Goal: Find specific page/section: Find specific page/section

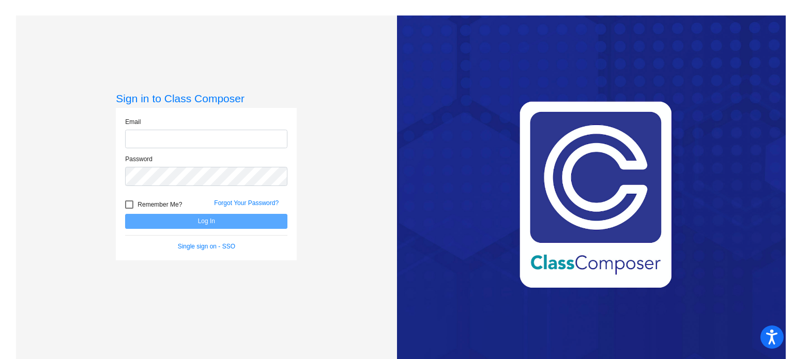
type input "[EMAIL_ADDRESS][DOMAIN_NAME]"
click at [203, 219] on button "Log In" at bounding box center [206, 221] width 162 height 15
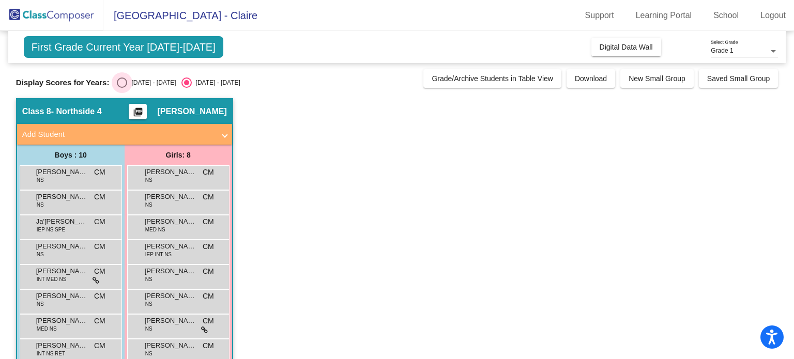
click at [125, 80] on div "Select an option" at bounding box center [122, 83] width 10 height 10
click at [122, 88] on input "[DATE] - [DATE]" at bounding box center [121, 88] width 1 height 1
radio input "true"
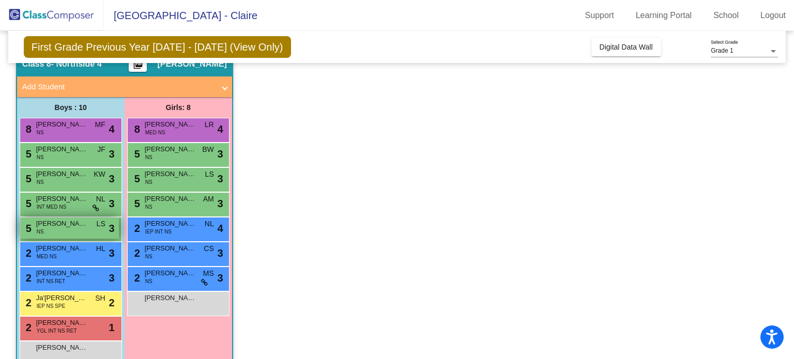
scroll to position [49, 0]
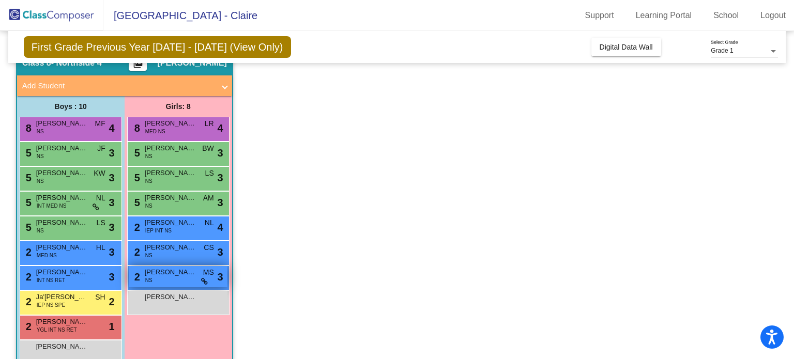
click at [174, 281] on div "2 [PERSON_NAME] NS MS lock do_not_disturb_alt 3" at bounding box center [178, 276] width 99 height 21
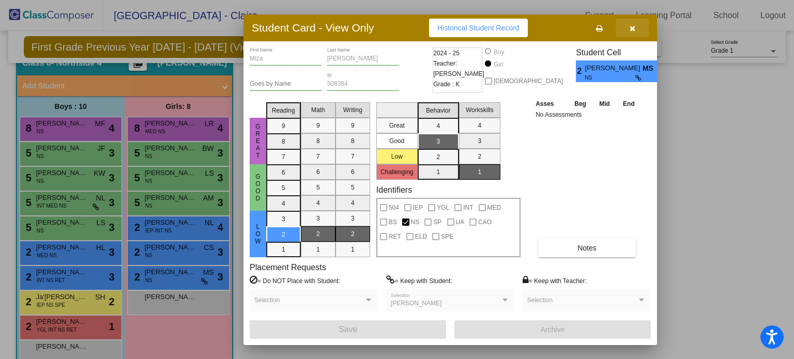
click at [636, 26] on button "button" at bounding box center [631, 28] width 33 height 19
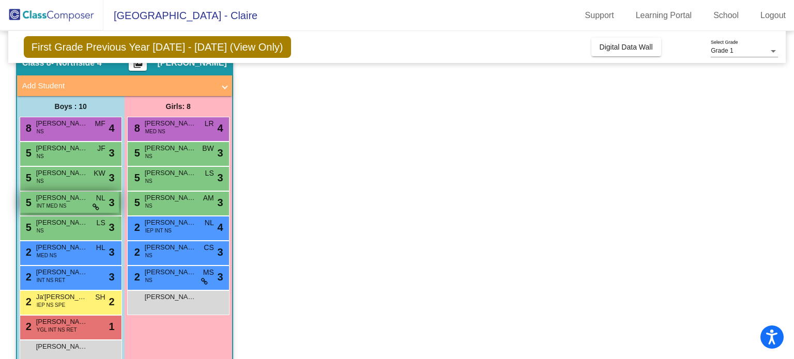
click at [82, 202] on span "[PERSON_NAME]" at bounding box center [62, 198] width 52 height 10
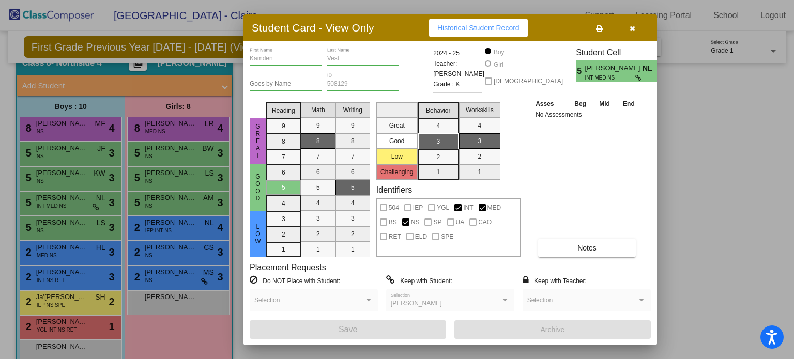
click at [637, 33] on button "button" at bounding box center [631, 28] width 33 height 19
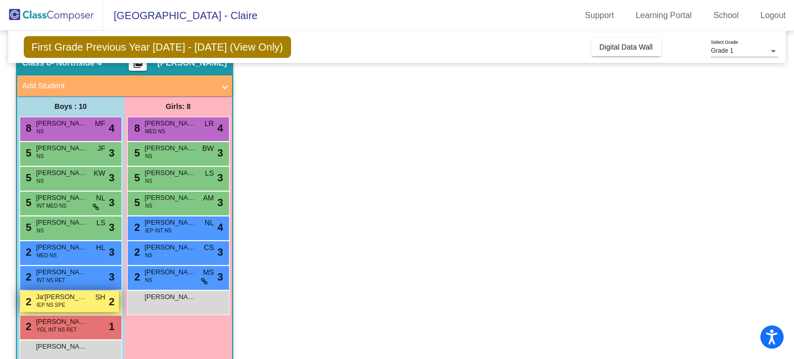
click at [102, 309] on div "2 Ja'[PERSON_NAME] IEP NS SPE SH lock do_not_disturb_alt 2" at bounding box center [69, 301] width 99 height 21
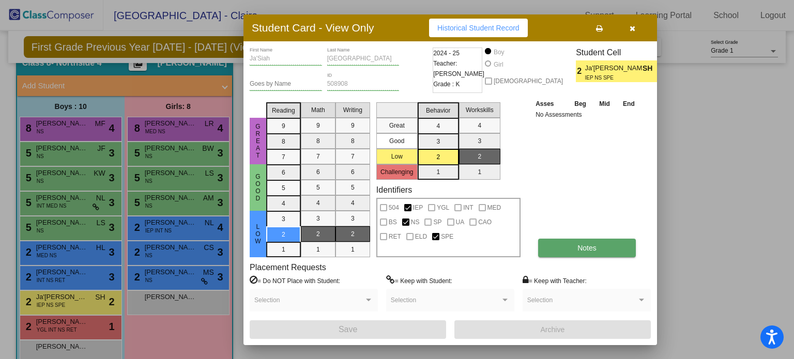
click at [559, 248] on button "Notes" at bounding box center [587, 248] width 98 height 19
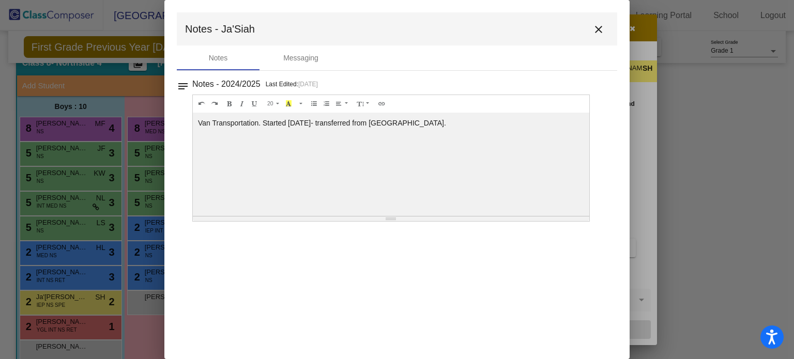
click at [597, 30] on mat-icon "close" at bounding box center [598, 29] width 12 height 12
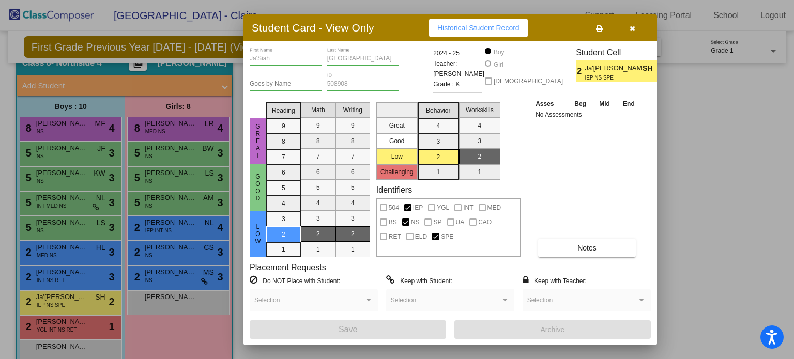
click at [630, 32] on icon "button" at bounding box center [632, 28] width 6 height 7
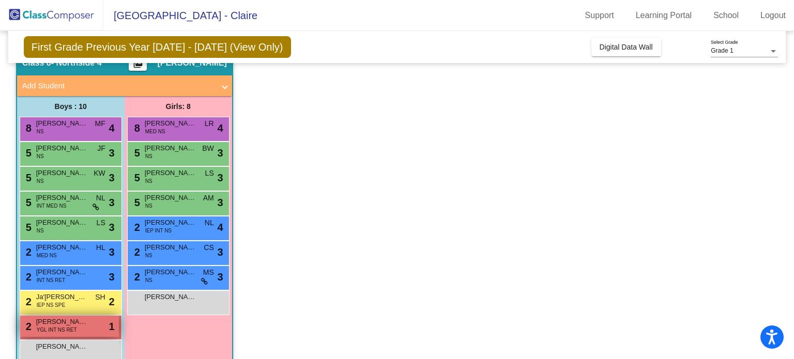
click at [63, 328] on span "YGL INT NS RET" at bounding box center [57, 330] width 40 height 8
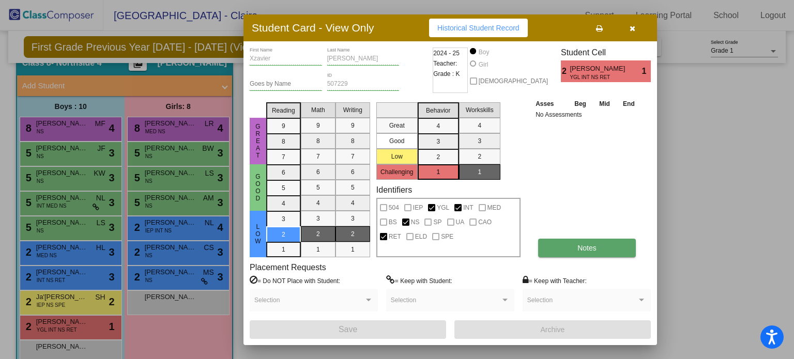
click at [562, 249] on button "Notes" at bounding box center [587, 248] width 98 height 19
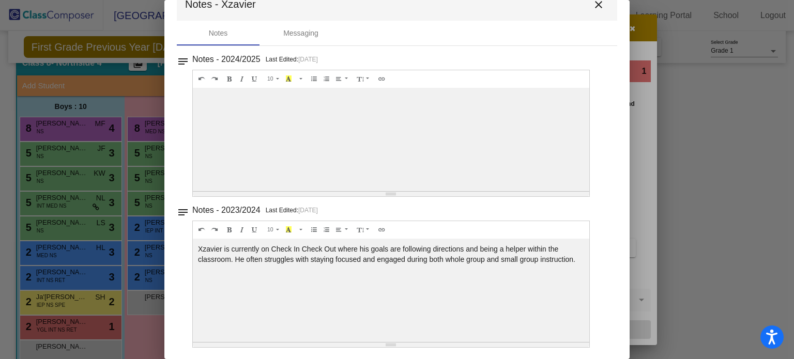
scroll to position [0, 0]
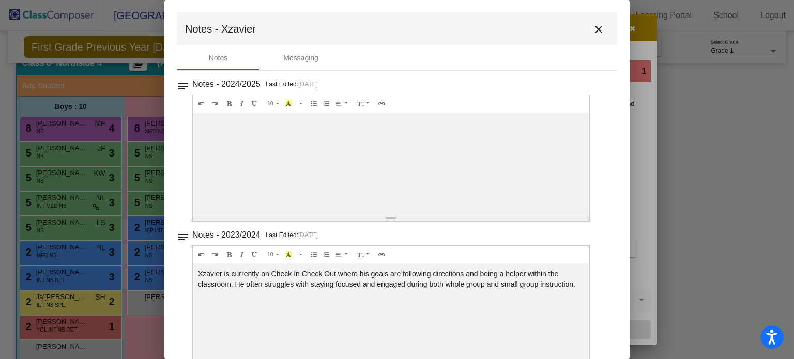
click at [592, 30] on mat-icon "close" at bounding box center [598, 29] width 12 height 12
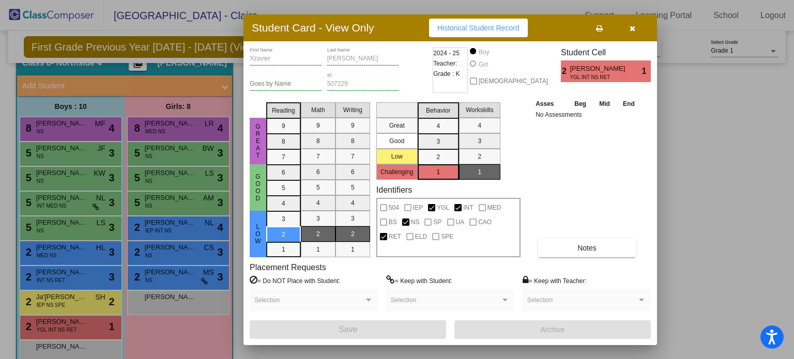
click at [647, 29] on button "button" at bounding box center [631, 28] width 33 height 19
